Goal: Task Accomplishment & Management: Complete application form

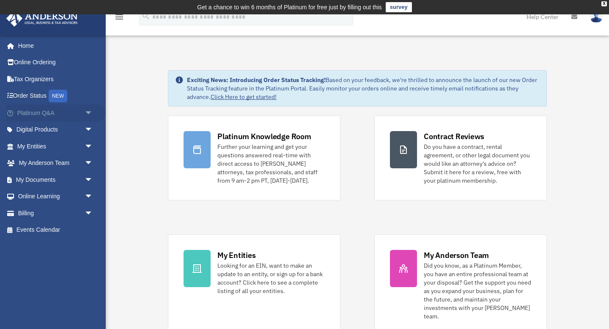
click at [74, 112] on link "Platinum Q&A arrow_drop_down" at bounding box center [56, 112] width 100 height 17
click at [90, 112] on span "arrow_drop_down" at bounding box center [93, 112] width 17 height 17
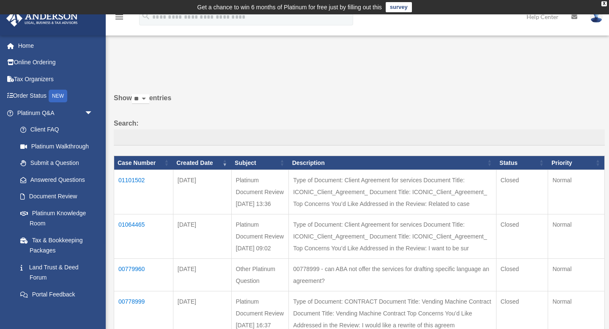
click at [135, 179] on td "01101502" at bounding box center [143, 192] width 59 height 44
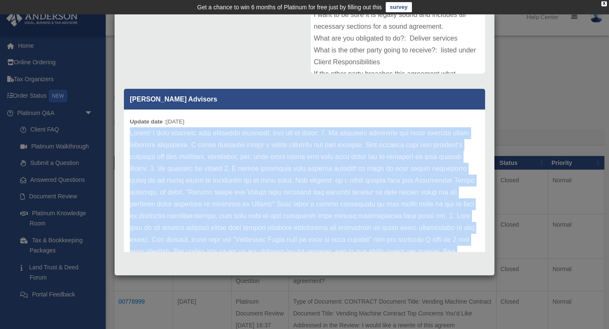
drag, startPoint x: 408, startPoint y: 224, endPoint x: 126, endPoint y: 129, distance: 297.1
click at [126, 129] on div "Update date : 09-08-2025" at bounding box center [304, 299] width 361 height 379
copy p "Hello! I have received your agreement document. Here are my notes: 1. If differ…"
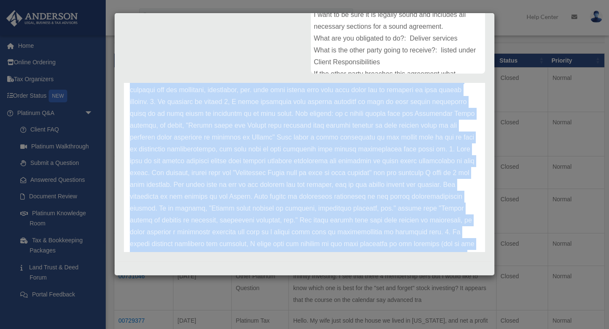
scroll to position [118, 0]
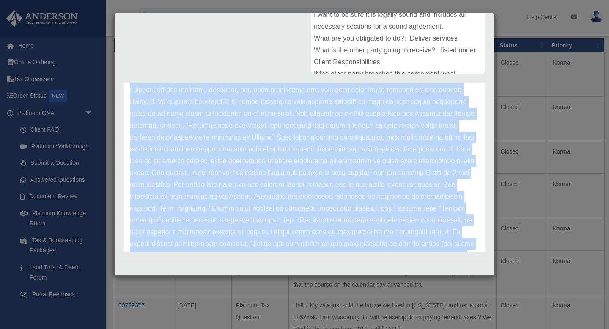
click at [216, 176] on p at bounding box center [304, 231] width 349 height 343
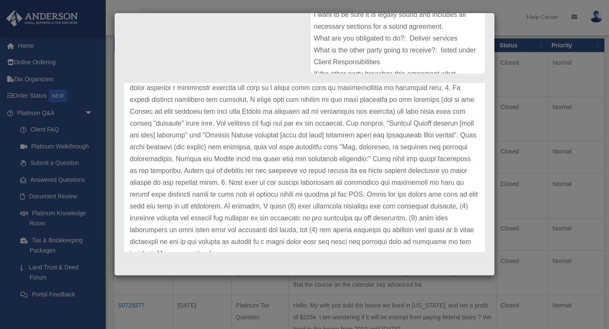
scroll to position [211, 0]
click at [195, 181] on p at bounding box center [304, 87] width 349 height 343
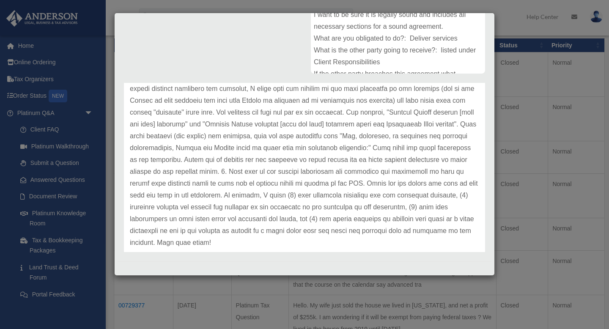
scroll to position [225, 0]
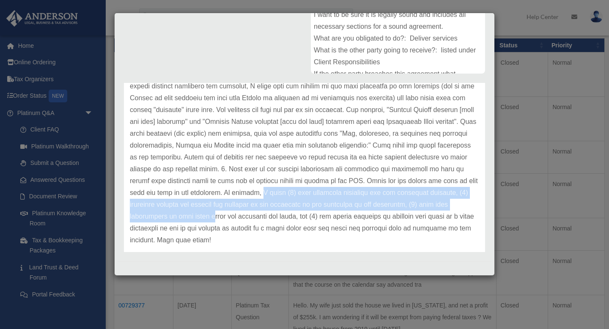
drag, startPoint x: 161, startPoint y: 192, endPoint x: 406, endPoint y: 199, distance: 244.9
click at [406, 199] on p at bounding box center [304, 74] width 349 height 343
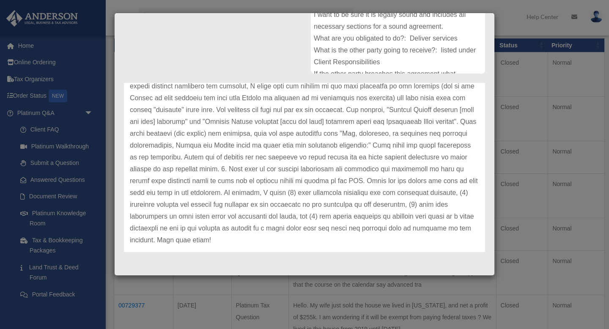
click at [405, 199] on p at bounding box center [304, 74] width 349 height 343
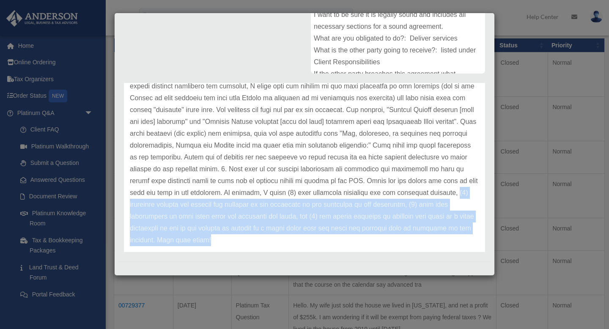
copy p "(2) recommend listing the parties and recitals of the agreement at the beginnin…"
drag, startPoint x: 342, startPoint y: 190, endPoint x: 412, endPoint y: 232, distance: 81.7
click at [412, 232] on p at bounding box center [304, 74] width 349 height 343
click at [326, 201] on p at bounding box center [304, 74] width 349 height 343
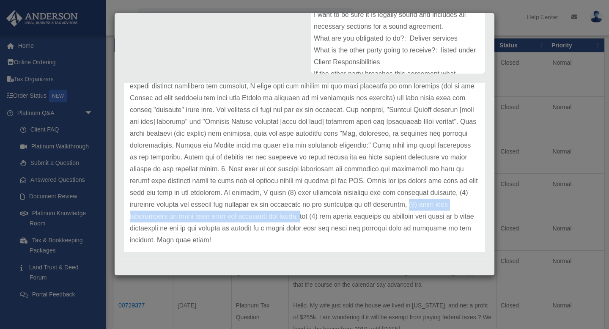
copy p "(3) make sure obligations on each party under the contracts are clear,"
drag, startPoint x: 282, startPoint y: 205, endPoint x: 149, endPoint y: 216, distance: 134.1
click at [149, 216] on p at bounding box center [304, 74] width 349 height 343
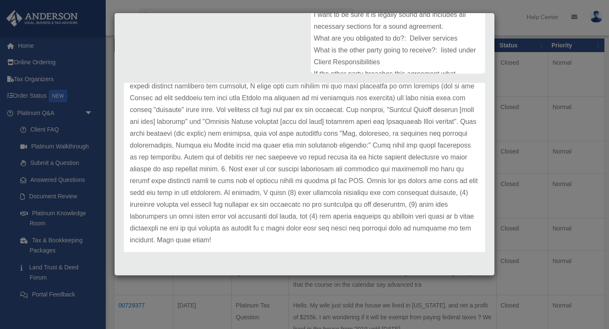
click at [206, 205] on p at bounding box center [304, 74] width 349 height 343
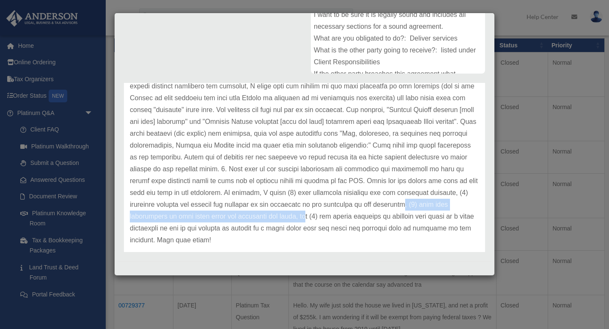
copy p ", (3) make sure obligations on each party under the contracts are clear, an"
drag, startPoint x: 279, startPoint y: 205, endPoint x: 156, endPoint y: 216, distance: 123.1
click at [156, 216] on p at bounding box center [304, 74] width 349 height 343
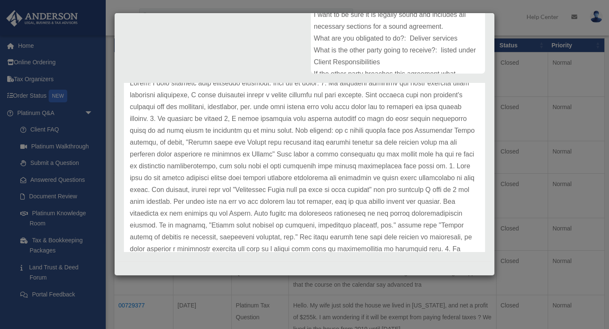
scroll to position [52, 0]
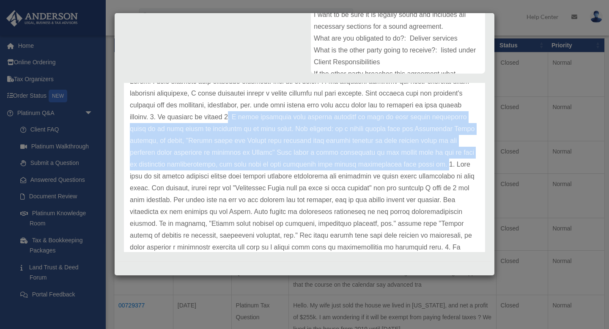
copy p ", I would recommend that careful language is used to make things absolutely cle…"
drag, startPoint x: 251, startPoint y: 117, endPoint x: 386, endPoint y: 166, distance: 143.9
click at [386, 166] on p at bounding box center [304, 247] width 349 height 343
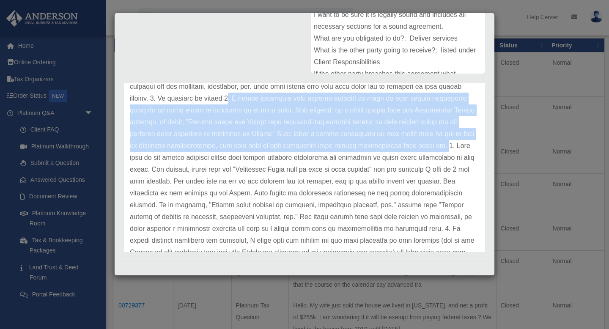
scroll to position [71, 0]
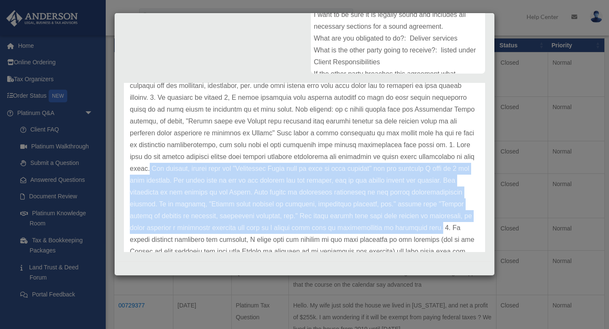
copy p "For example, rather than say "Iconically Ready must be paid in full upfront" us…"
drag, startPoint x: 447, startPoint y: 155, endPoint x: 377, endPoint y: 228, distance: 100.8
click at [377, 228] on p at bounding box center [304, 227] width 349 height 343
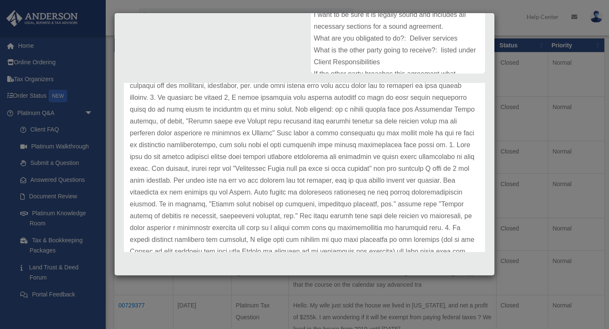
click at [322, 111] on p at bounding box center [304, 227] width 349 height 343
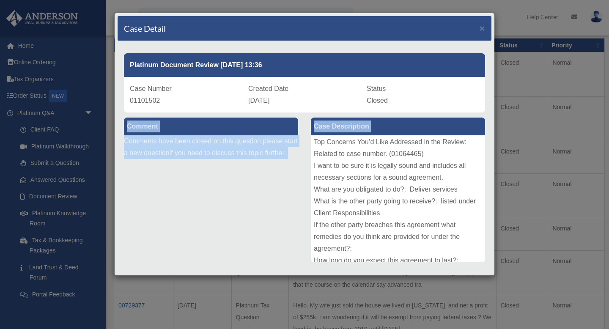
scroll to position [163, 0]
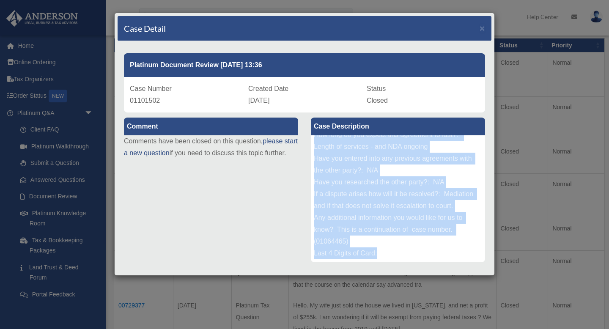
copy div "Type of Document: Client Agreement for services Document Title: ICONIC_Client_A…"
drag, startPoint x: 314, startPoint y: 139, endPoint x: 447, endPoint y: 252, distance: 174.9
click at [447, 252] on div "Type of Document: Client Agreement for services Document Title: ICONIC_Client_A…" at bounding box center [398, 198] width 174 height 127
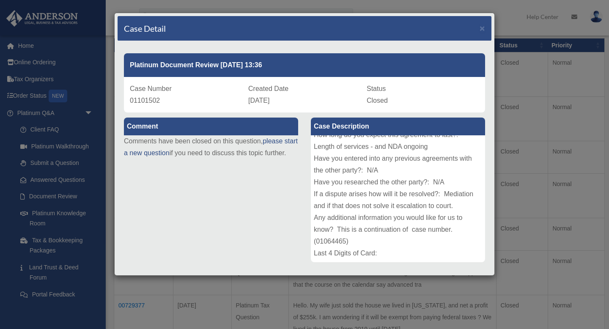
click at [169, 105] on div "Case Number 01101502" at bounding box center [186, 95] width 112 height 24
drag, startPoint x: 167, startPoint y: 100, endPoint x: 127, endPoint y: 100, distance: 40.2
click at [127, 100] on div "Case Number 01101502 Created Date September 6, 2025 Status Closed" at bounding box center [304, 95] width 361 height 36
copy span "01101502"
click at [481, 24] on span "×" at bounding box center [481, 28] width 5 height 10
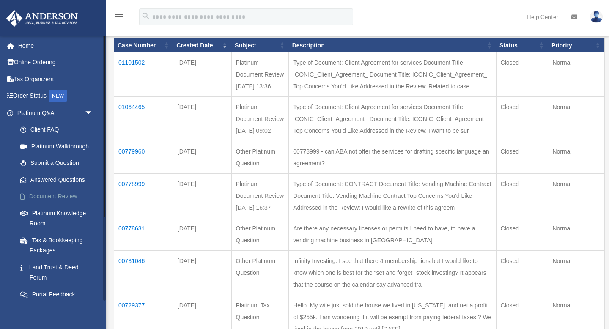
click at [63, 195] on link "Document Review" at bounding box center [59, 196] width 94 height 17
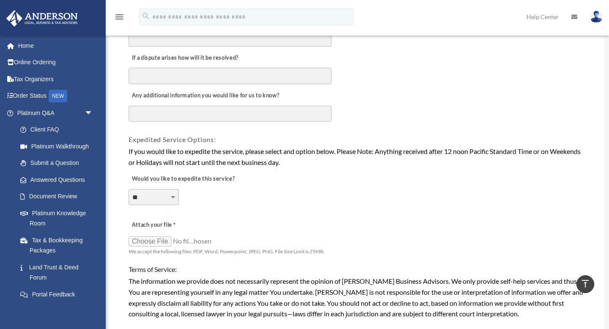
scroll to position [537, 0]
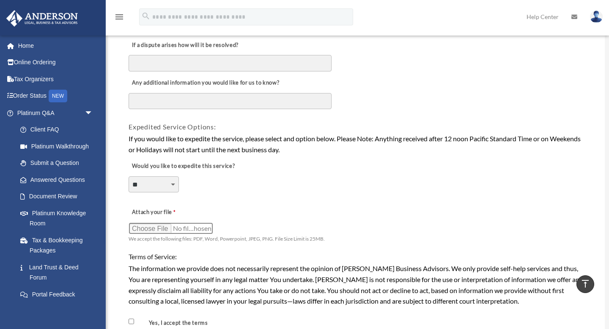
click at [176, 225] on input "Attach your file" at bounding box center [171, 228] width 85 height 12
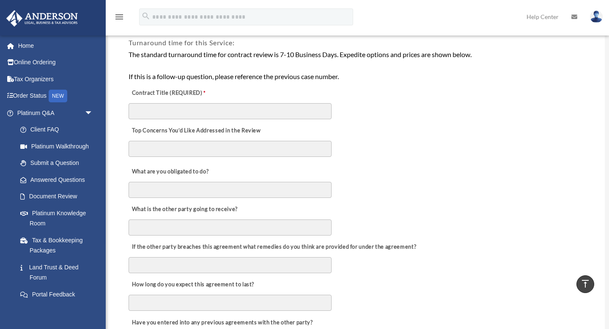
scroll to position [173, 0]
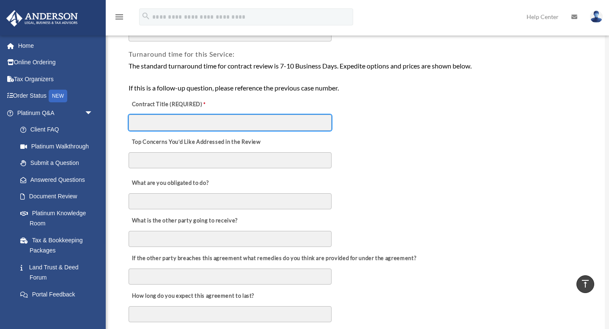
click at [171, 124] on input "Contract Title (REQUIRED)" at bounding box center [230, 123] width 203 height 16
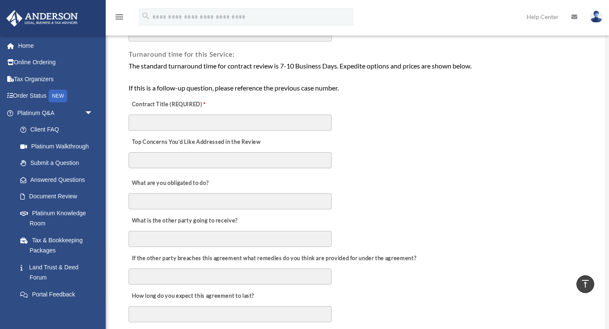
click at [176, 107] on label "Contract Title (REQUIRED)" at bounding box center [171, 105] width 85 height 12
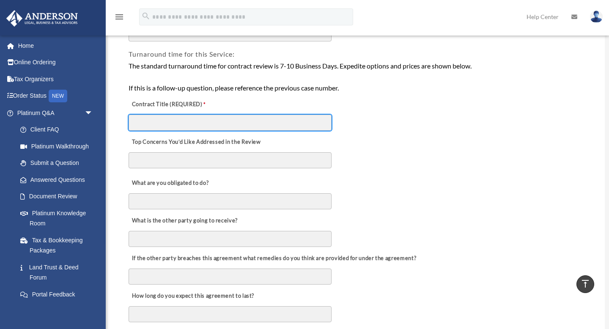
click at [176, 115] on input "Contract Title (REQUIRED)" at bounding box center [230, 123] width 203 height 16
click at [151, 130] on input "Contract Title (REQUIRED)" at bounding box center [230, 123] width 203 height 16
click at [151, 129] on input "Contract Title (REQUIRED)" at bounding box center [230, 123] width 203 height 16
paste input "**********"
type input "**********"
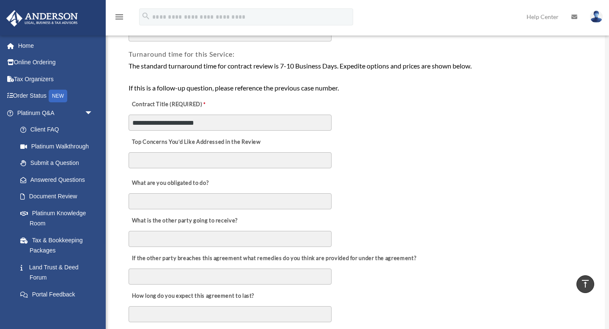
click at [217, 154] on textarea "Top Concerns You’d Like Addressed in the Review" at bounding box center [230, 160] width 203 height 16
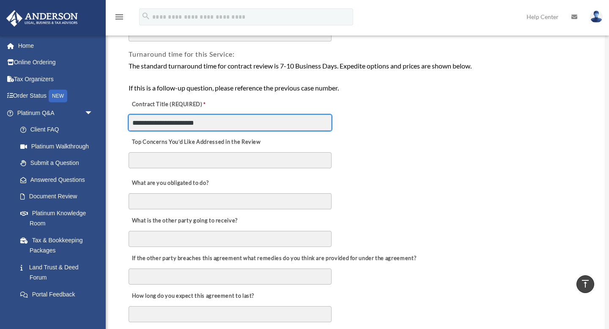
click at [235, 123] on input "**********" at bounding box center [230, 123] width 203 height 16
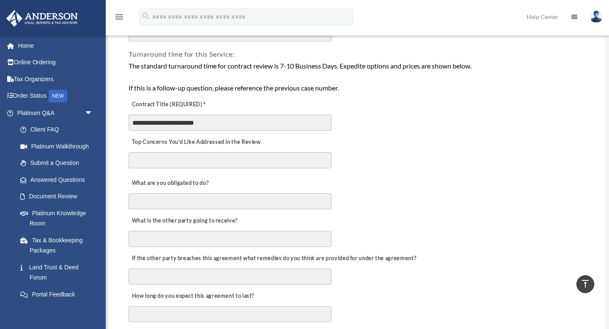
click at [200, 250] on div "If the other party breaches this agreement what remedies do you think are provi…" at bounding box center [356, 267] width 457 height 38
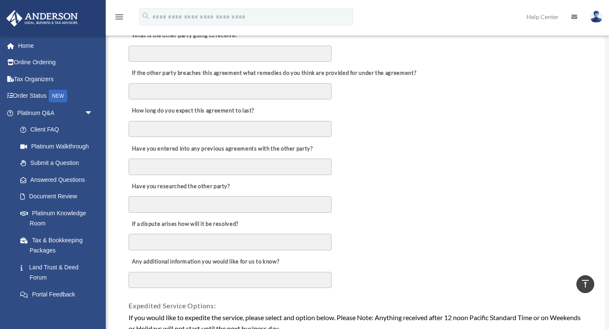
scroll to position [359, 0]
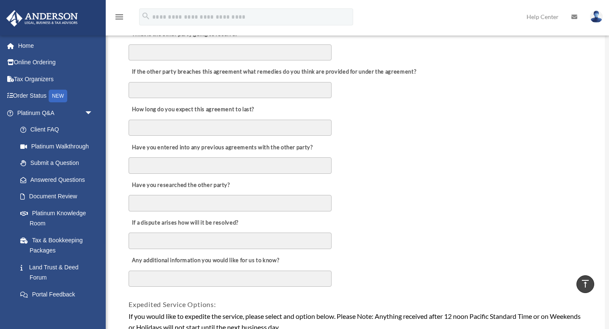
click at [232, 274] on textarea "Any additional information you would like for us to know?" at bounding box center [230, 279] width 203 height 16
paste textarea "**********"
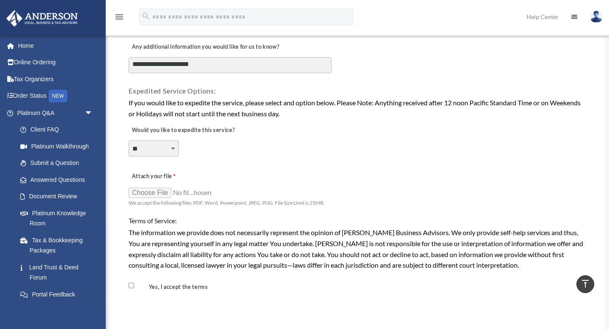
scroll to position [583, 0]
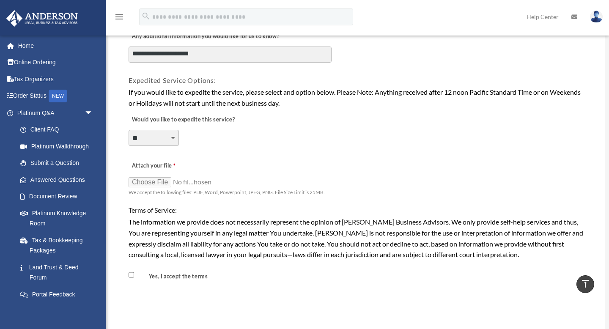
click at [236, 57] on textarea "Any additional information you would like for us to know?" at bounding box center [230, 55] width 203 height 16
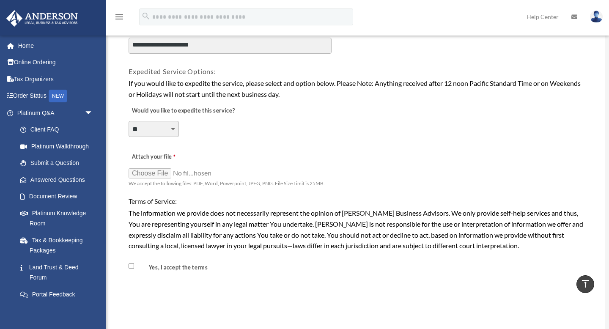
scroll to position [594, 0]
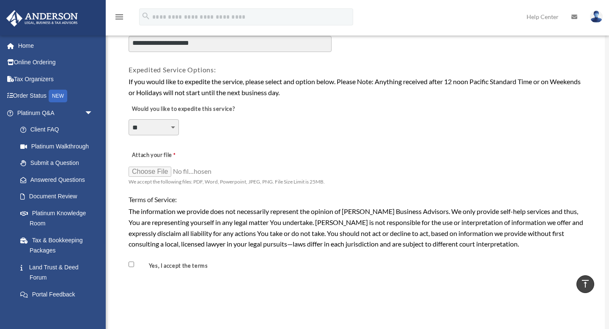
drag, startPoint x: 205, startPoint y: 47, endPoint x: 129, endPoint y: 47, distance: 76.1
click at [129, 47] on textarea "Any additional information you would like for us to know?" at bounding box center [230, 44] width 203 height 16
type textarea "**********"
click at [175, 123] on select "**********" at bounding box center [154, 128] width 50 height 16
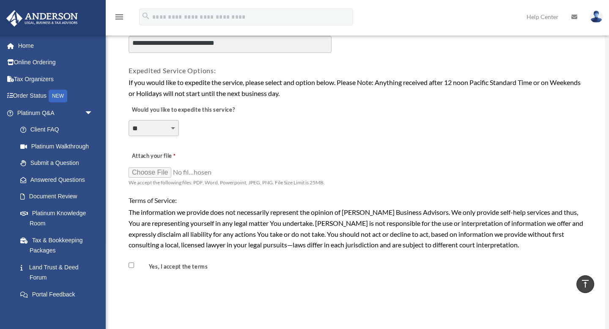
scroll to position [210, 0]
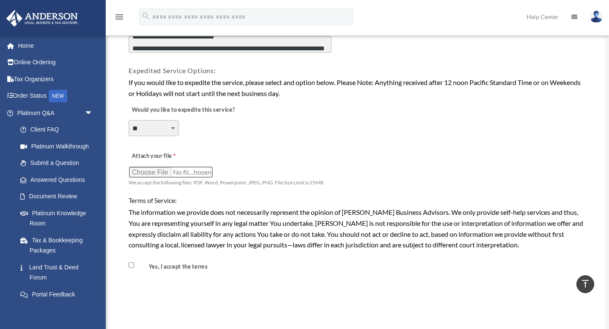
click at [193, 173] on input "Attach your file" at bounding box center [171, 172] width 85 height 12
type input "**********"
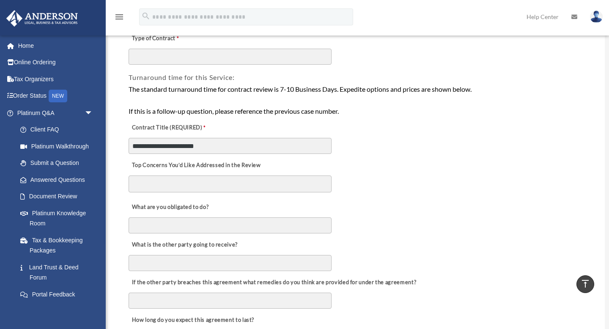
scroll to position [0, 0]
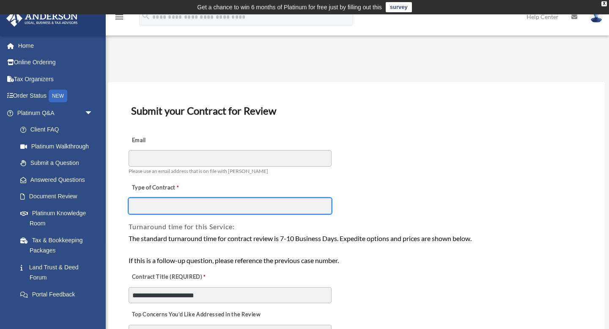
click at [187, 200] on input "Type of Contract" at bounding box center [230, 206] width 203 height 16
type input "**********"
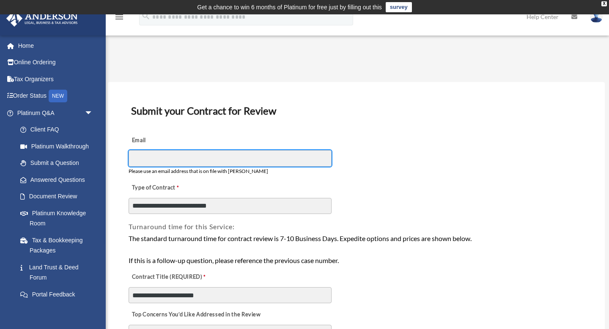
click at [205, 151] on input "Email" at bounding box center [230, 158] width 203 height 16
type input "**********"
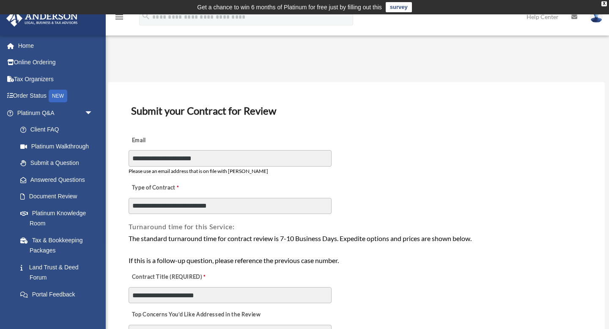
click at [248, 136] on div "**********" at bounding box center [356, 153] width 457 height 47
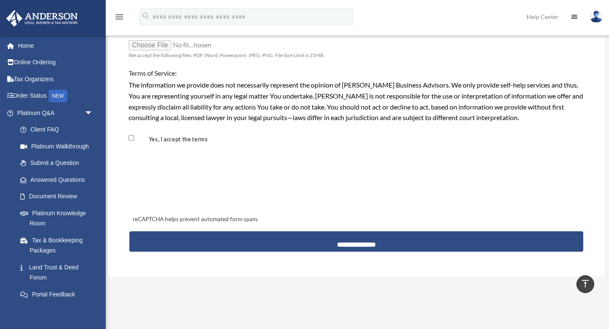
scroll to position [756, 0]
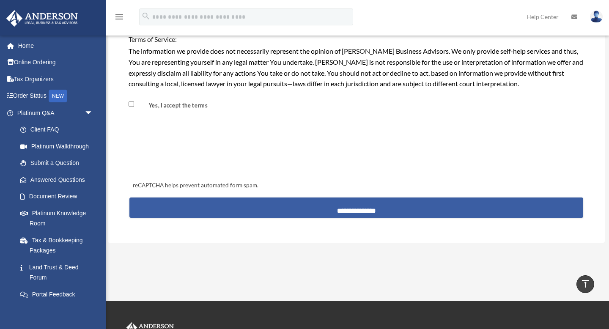
click at [197, 208] on input "**********" at bounding box center [356, 207] width 454 height 20
